Goal: Check status: Check status

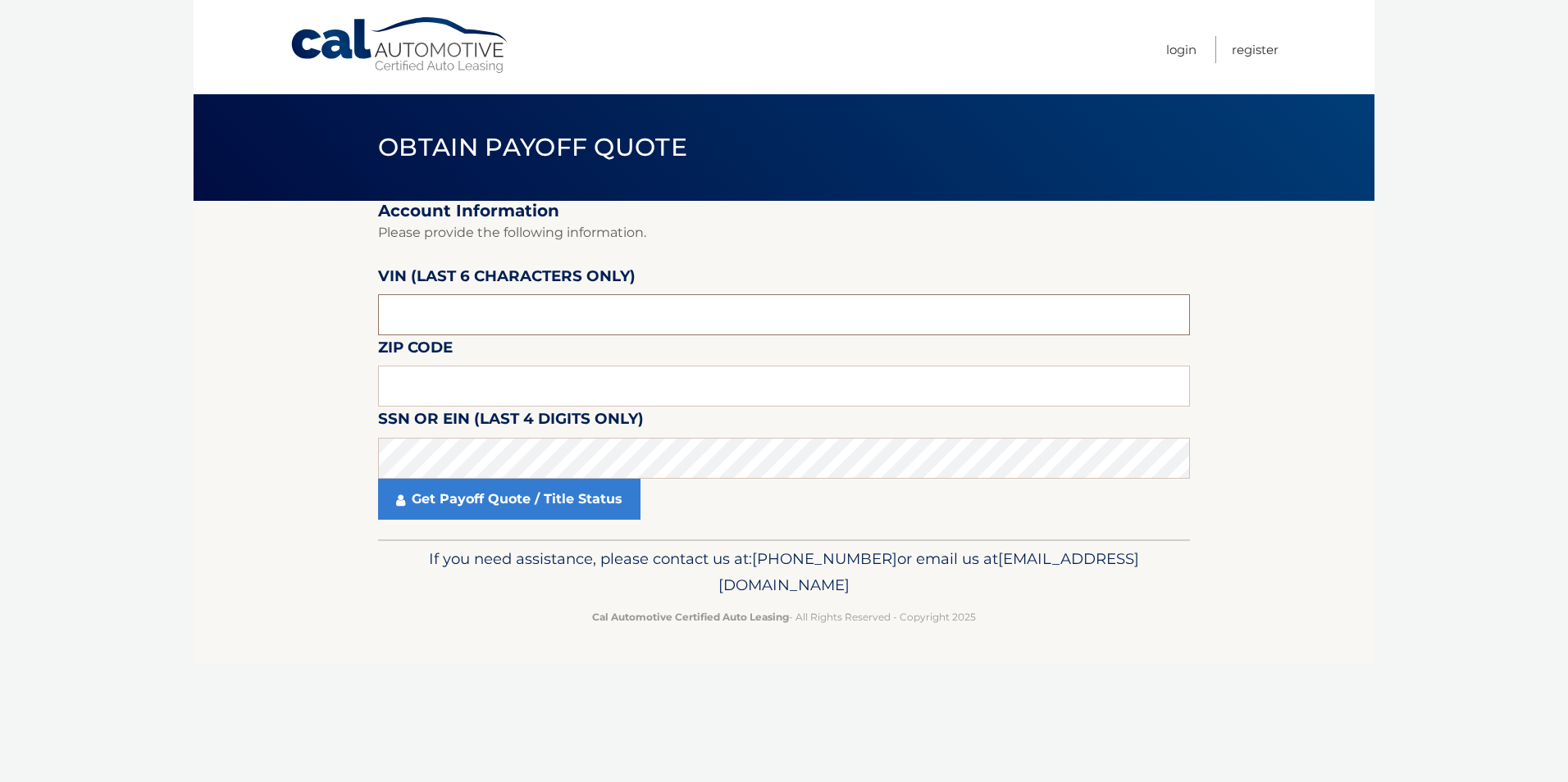
click at [451, 306] on input "text" at bounding box center [784, 315] width 812 height 41
click at [483, 389] on input "text" at bounding box center [784, 386] width 812 height 41
type input "08816"
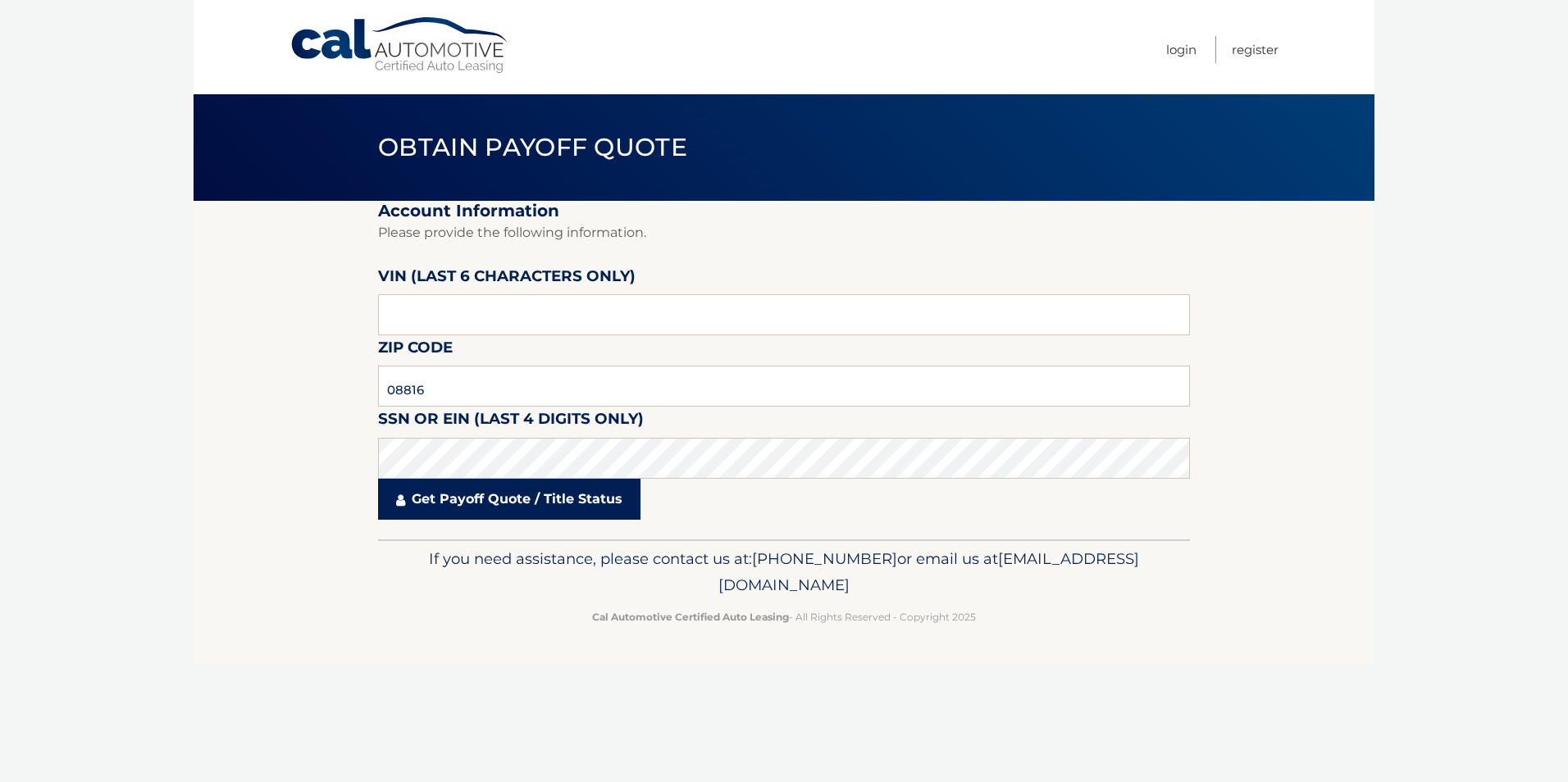
click at [412, 504] on link "Get Payoff Quote / Title Status" at bounding box center [509, 499] width 262 height 41
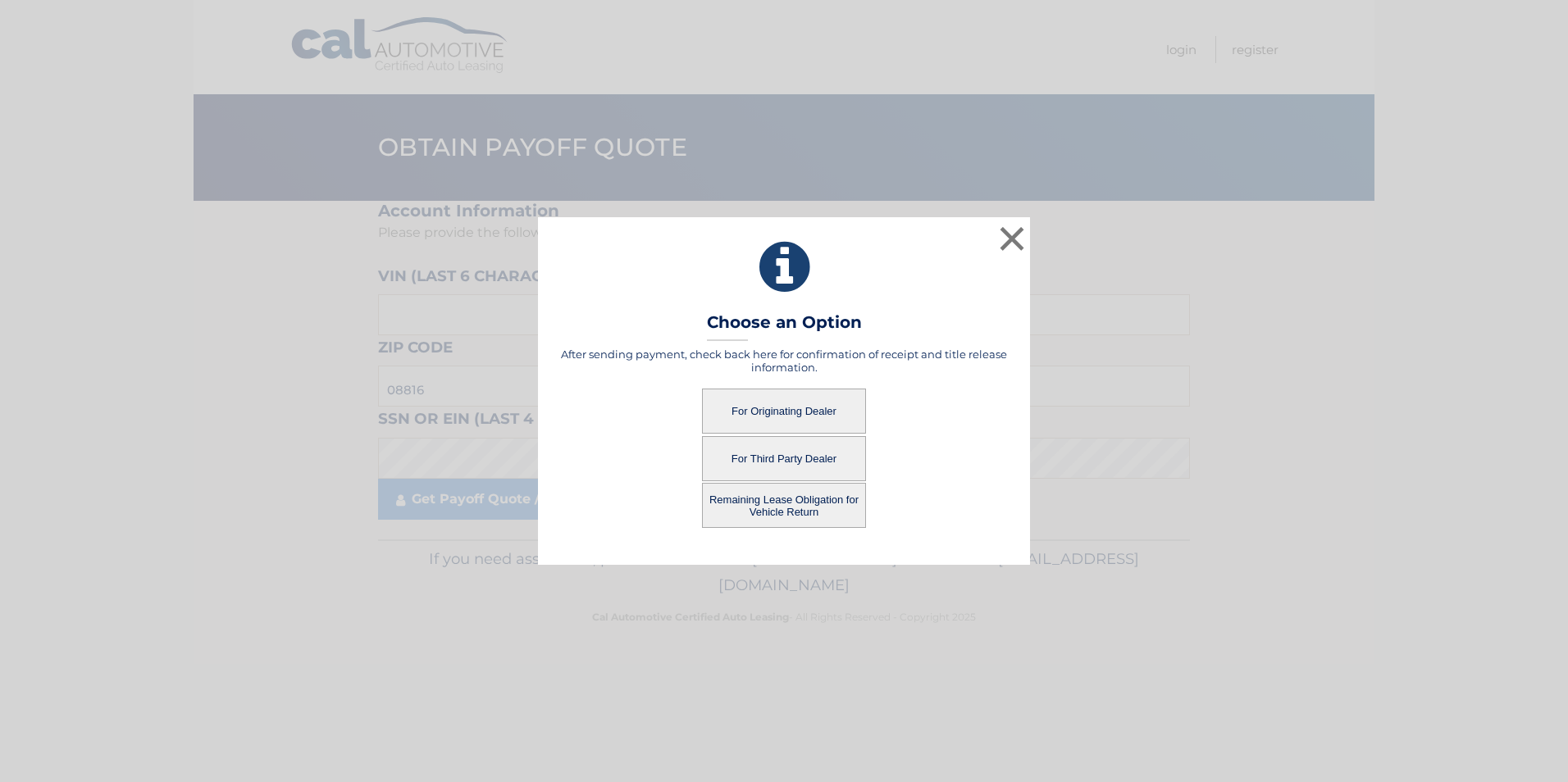
click at [791, 414] on button "For Originating Dealer" at bounding box center [784, 411] width 164 height 45
click at [791, 410] on button "For Originating Dealer" at bounding box center [784, 411] width 164 height 45
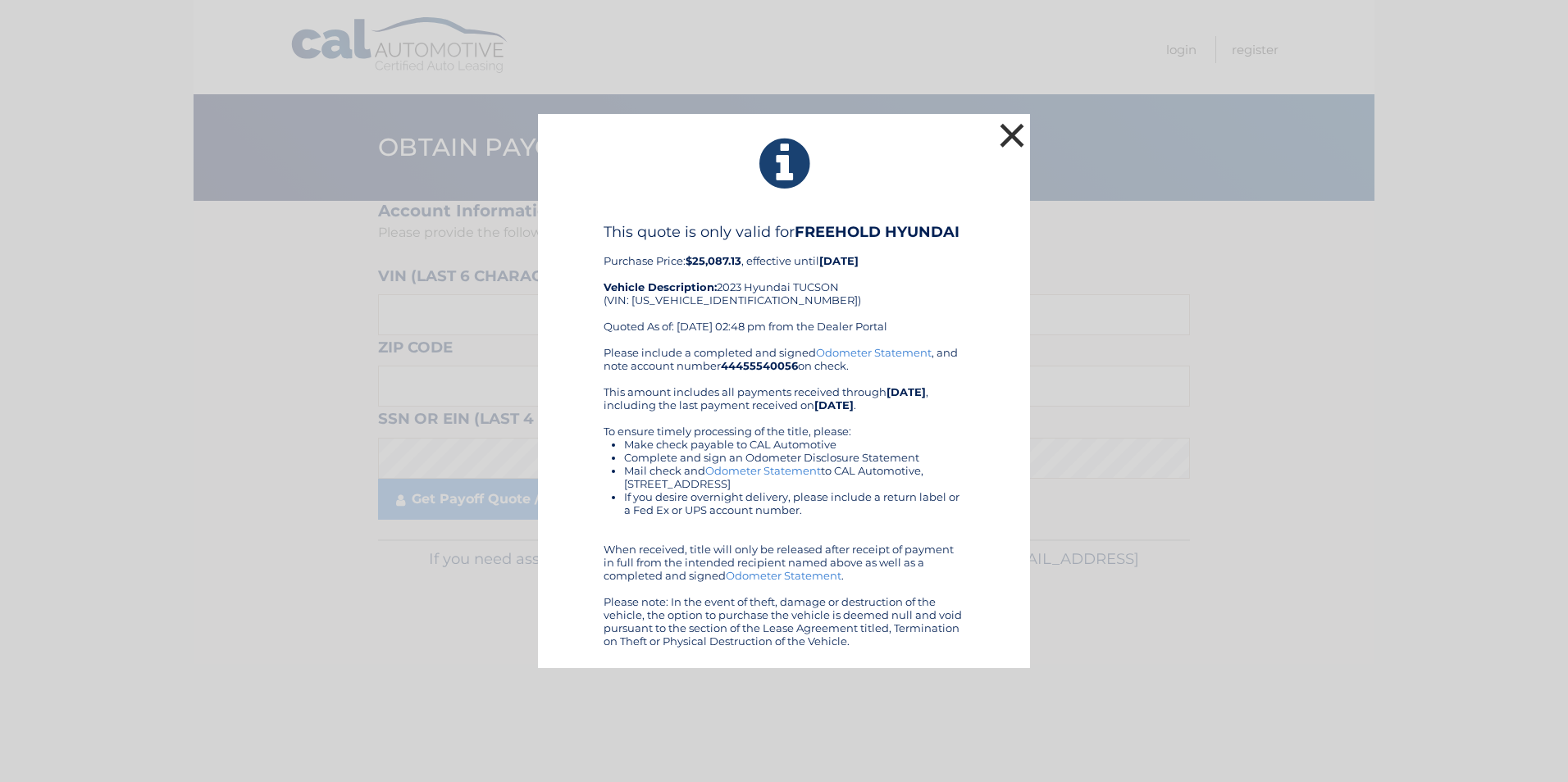
click at [1012, 131] on button "×" at bounding box center [1012, 135] width 33 height 33
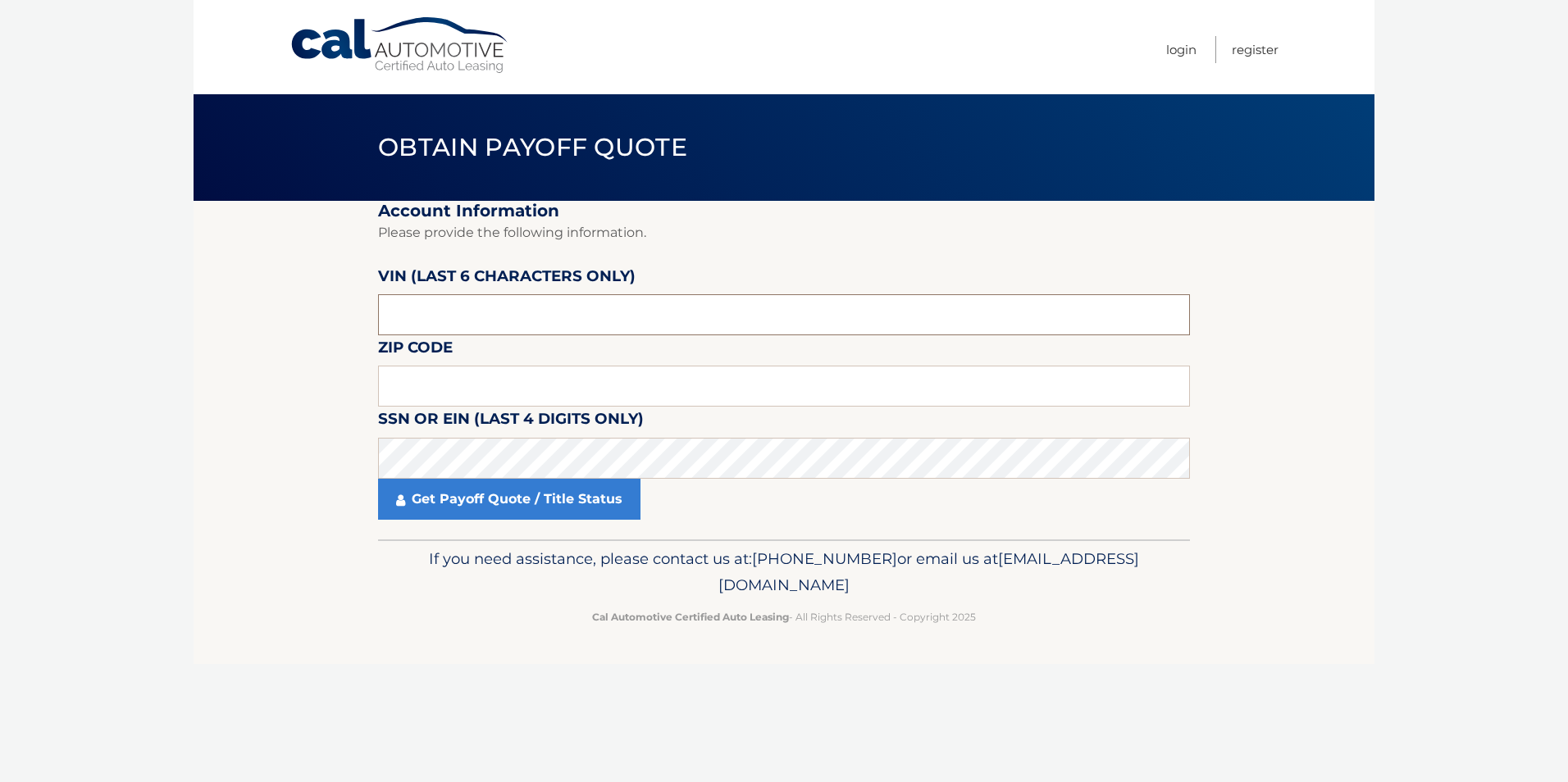
click at [431, 315] on input "text" at bounding box center [784, 315] width 812 height 41
click at [454, 393] on input "text" at bounding box center [784, 386] width 812 height 41
type input "08816"
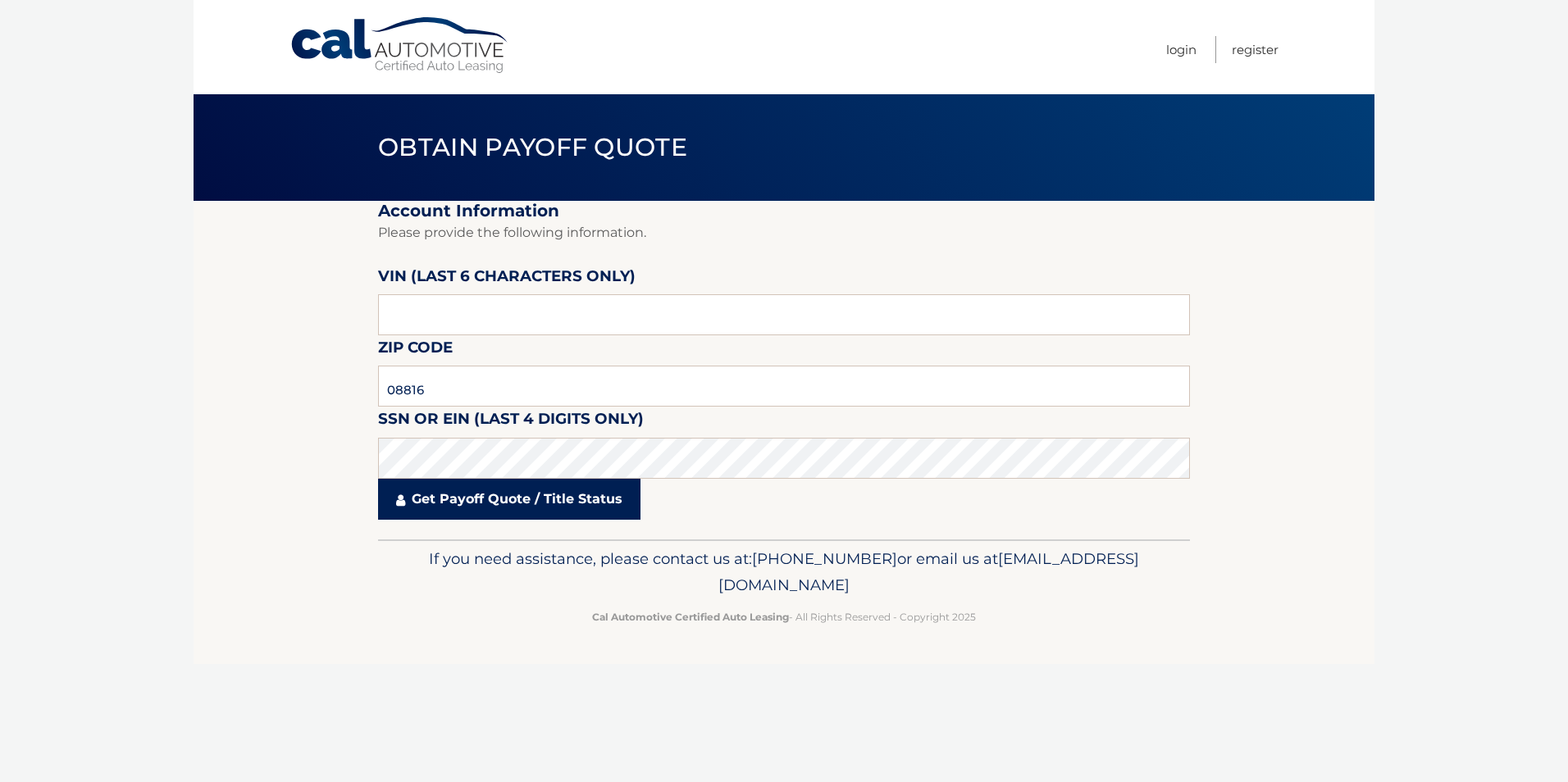
click at [439, 496] on link "Get Payoff Quote / Title Status" at bounding box center [509, 499] width 262 height 41
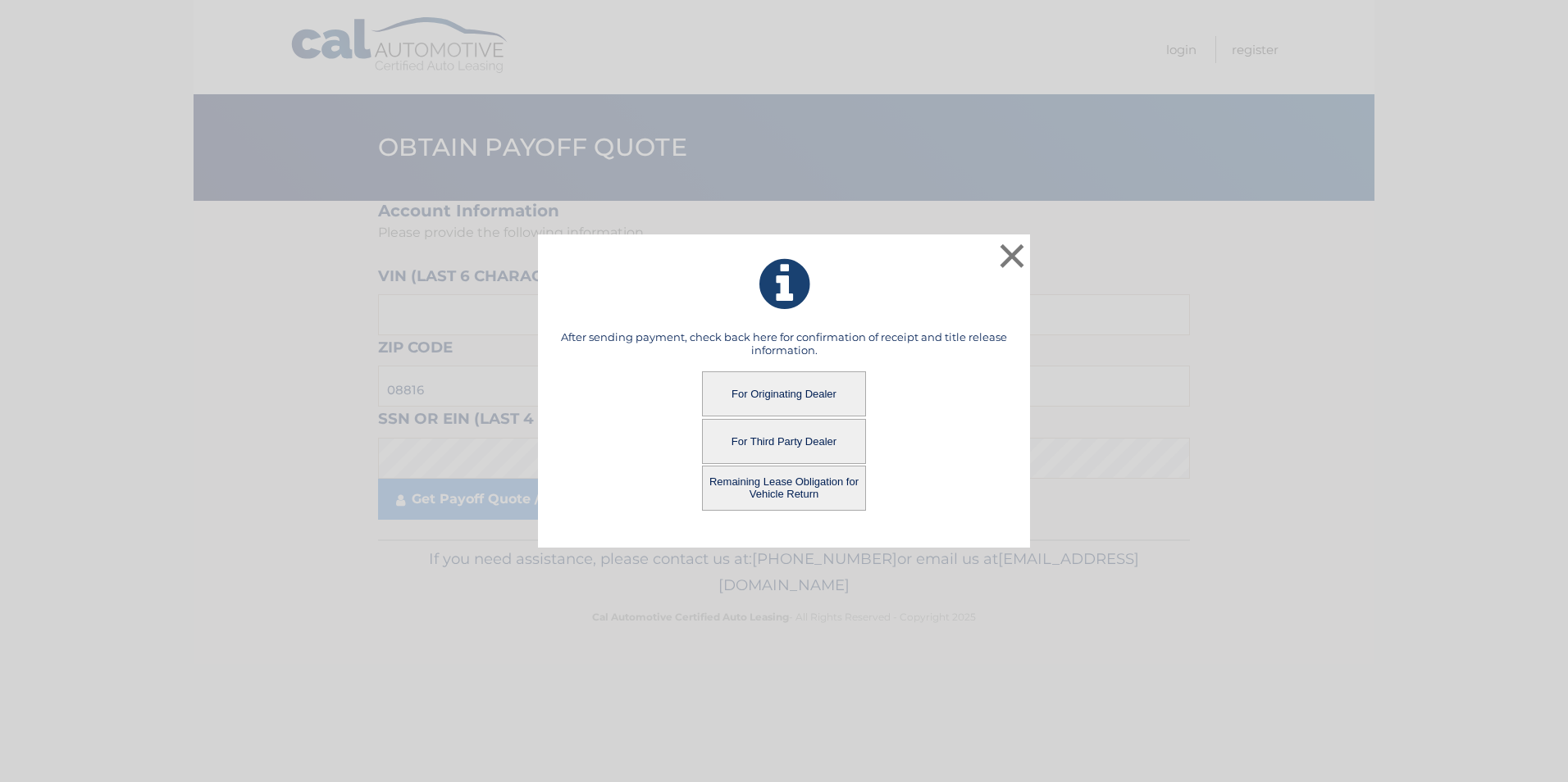
click at [774, 488] on button "Remaining Lease Obligation for Vehicle Return" at bounding box center [784, 488] width 164 height 45
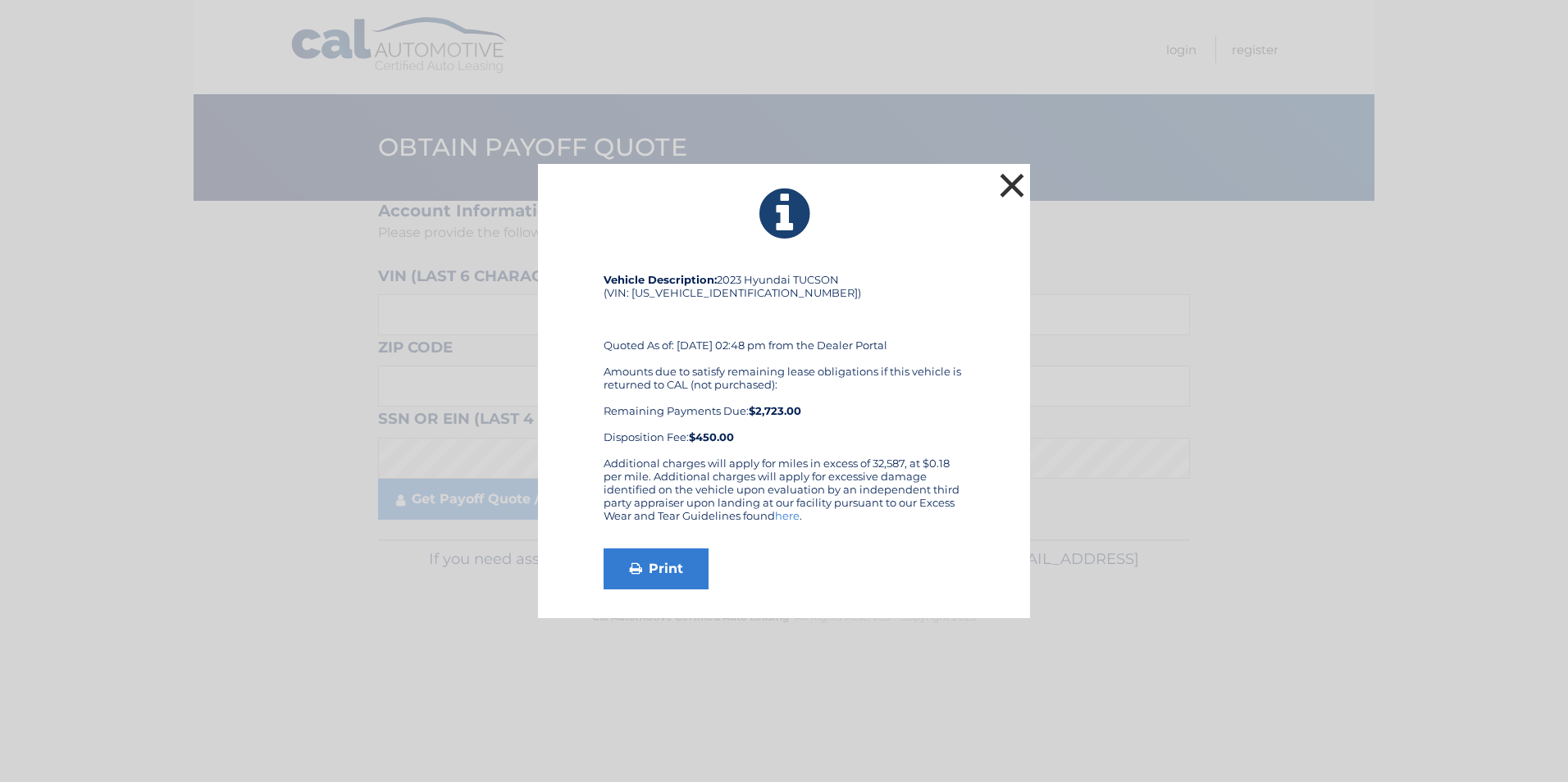
click at [1013, 188] on button "×" at bounding box center [1012, 185] width 33 height 33
